Goal: Task Accomplishment & Management: Use online tool/utility

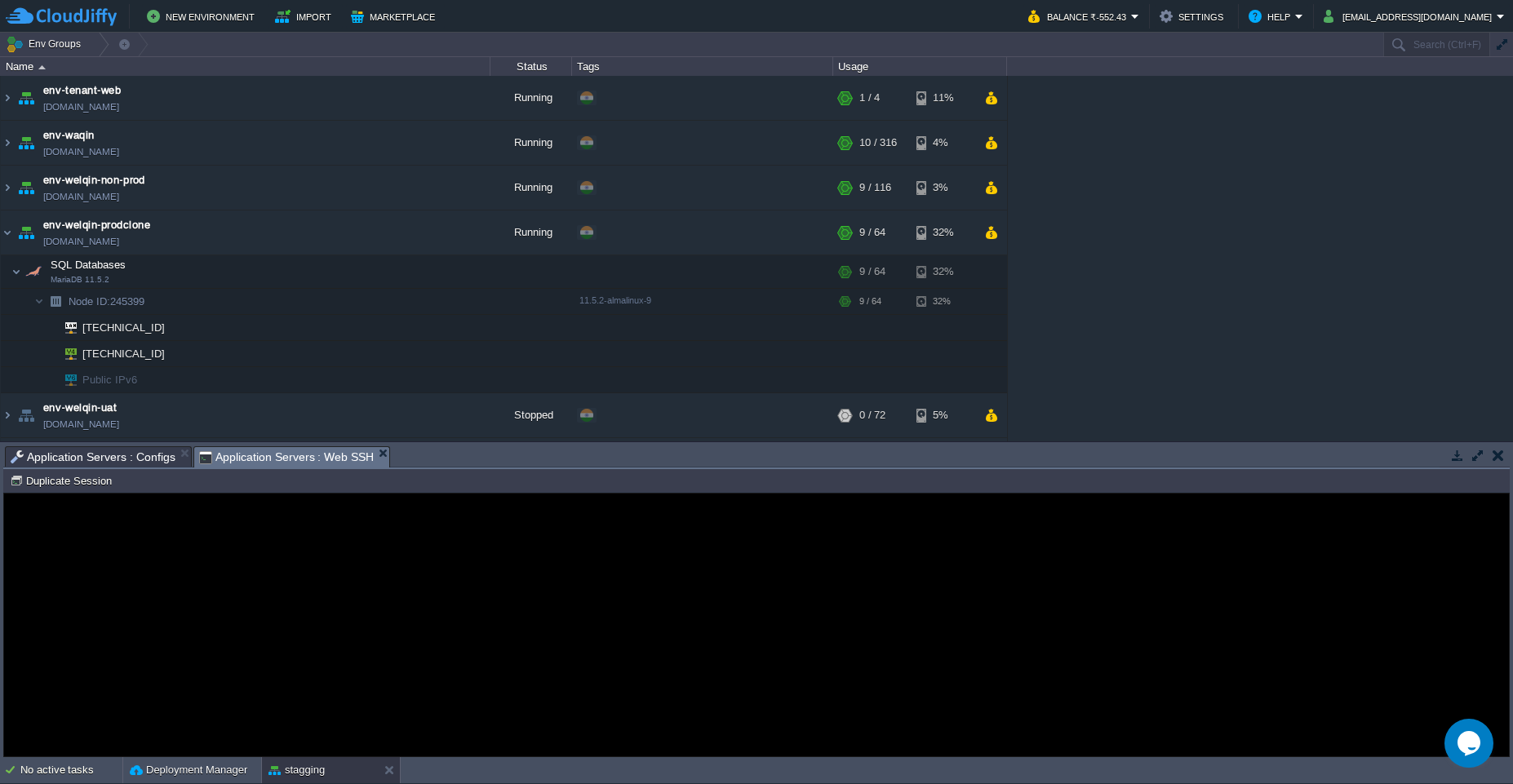
scroll to position [176, 0]
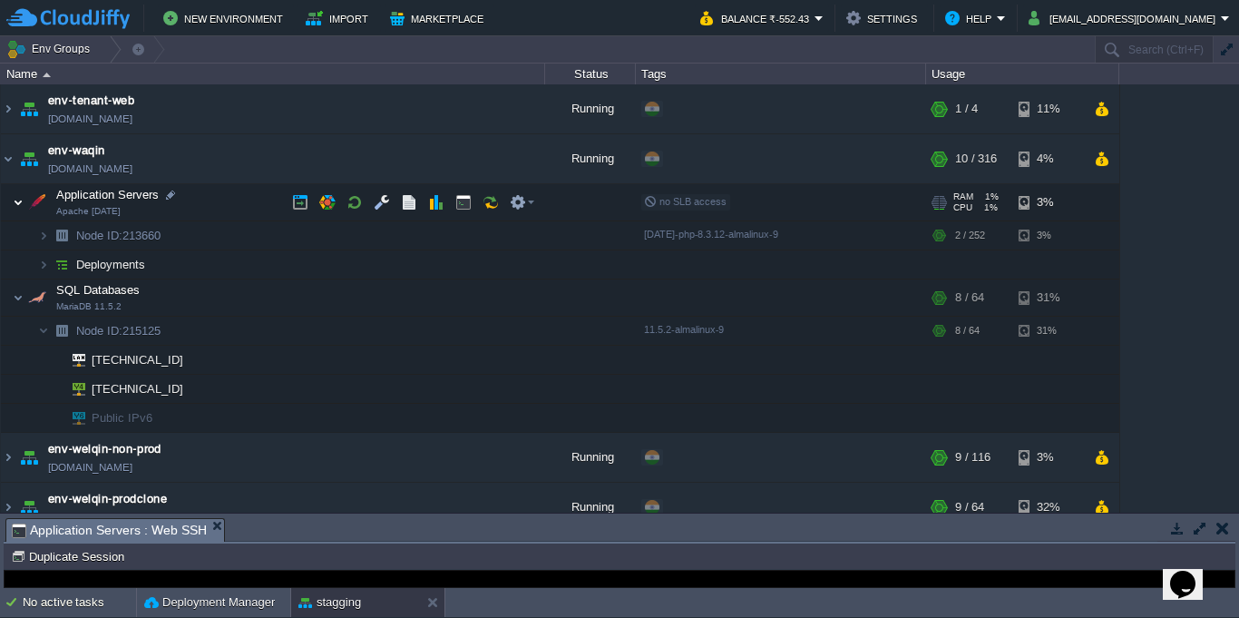
click at [18, 200] on img at bounding box center [18, 202] width 11 height 36
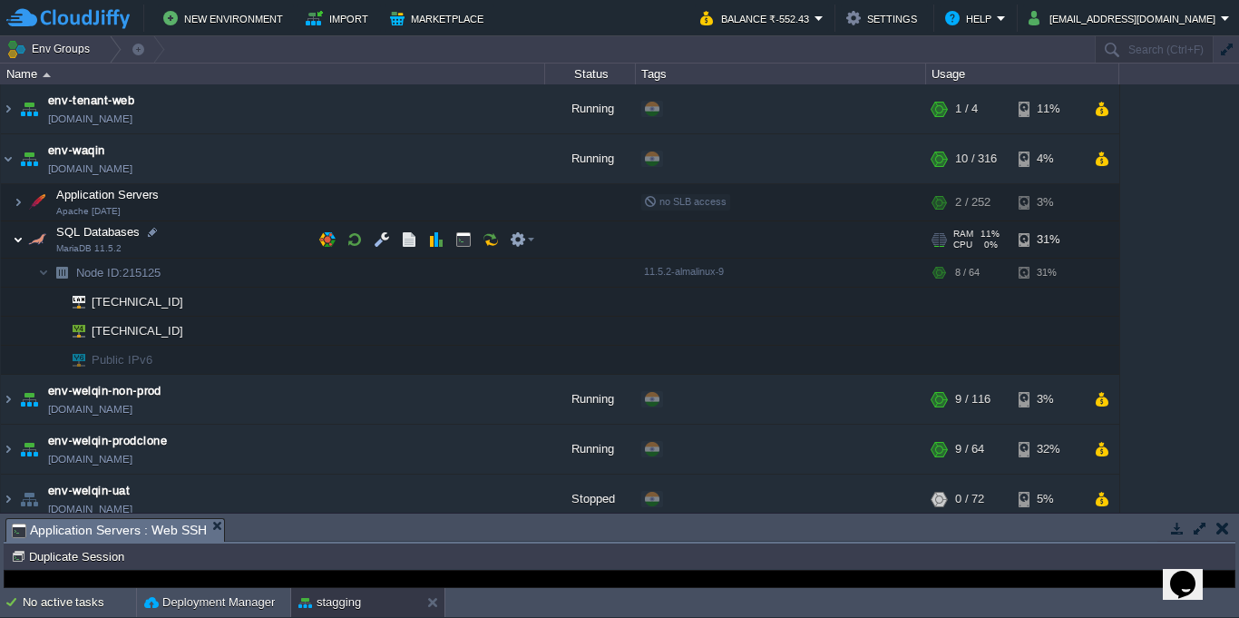
click at [19, 239] on img at bounding box center [18, 239] width 11 height 36
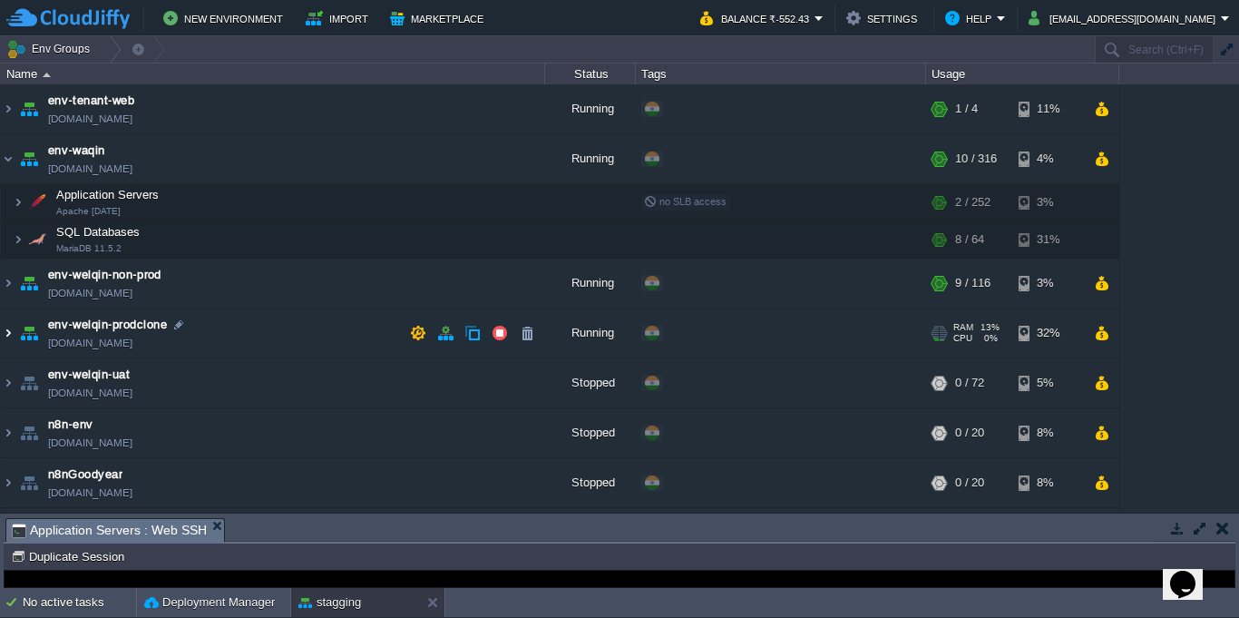
click at [14, 334] on img at bounding box center [8, 332] width 15 height 49
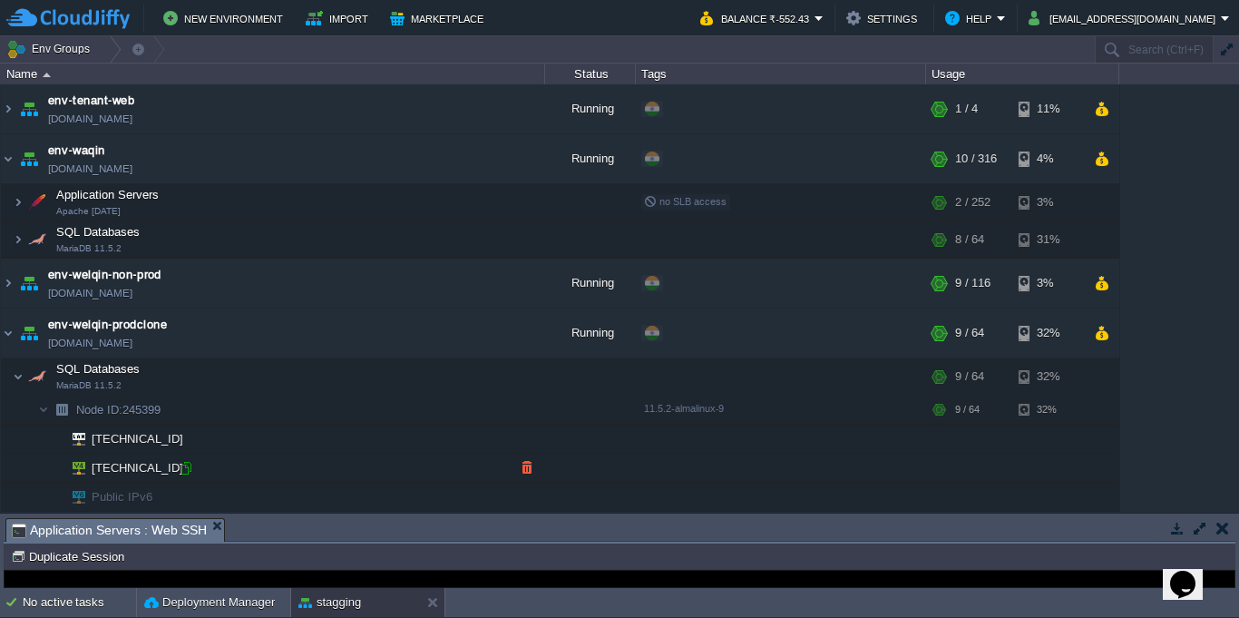
click at [190, 475] on div at bounding box center [186, 468] width 16 height 16
type input "[TECHNICAL_ID]"
